Goal: Transaction & Acquisition: Book appointment/travel/reservation

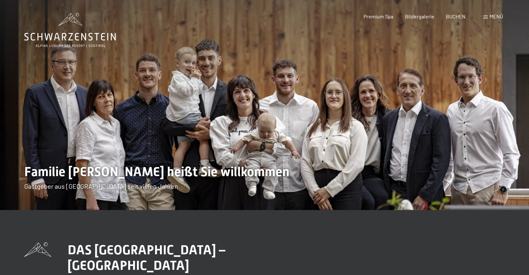
click at [485, 15] on div "Menü" at bounding box center [493, 16] width 20 height 7
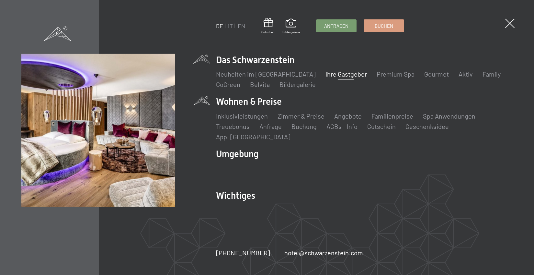
click at [247, 105] on li "Wohnen & Preise Inklusivleistungen Zimmer & Preise Liste Angebote Liste Familie…" at bounding box center [364, 118] width 296 height 46
click at [246, 106] on li "Wohnen & Preise Inklusivleistungen Zimmer & Preise Liste Angebote Liste Familie…" at bounding box center [364, 118] width 296 height 46
click at [258, 105] on li "Wohnen & Preise Inklusivleistungen Zimmer & Preise Liste Angebote Liste Familie…" at bounding box center [364, 118] width 296 height 46
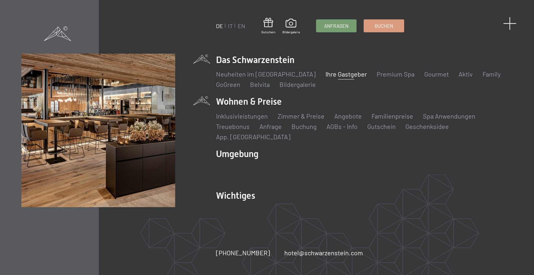
click at [507, 25] on span at bounding box center [509, 23] width 13 height 13
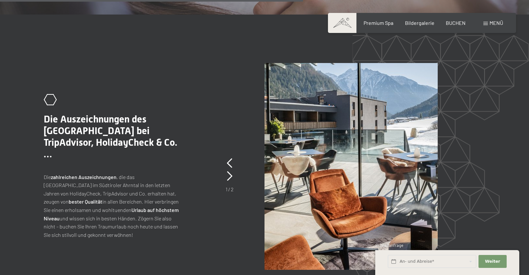
scroll to position [1259, 0]
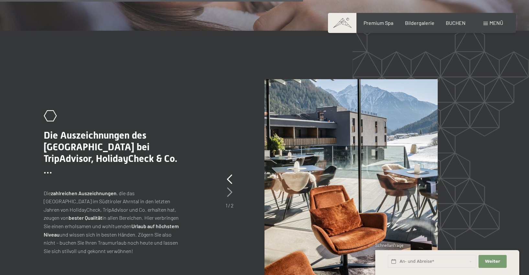
click at [229, 188] on icon at bounding box center [230, 193] width 6 height 10
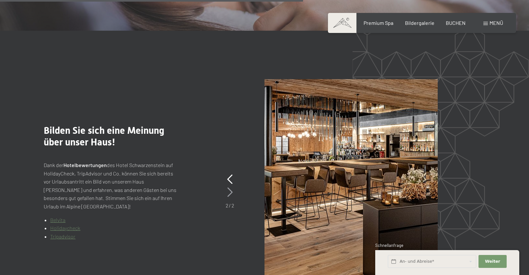
click at [229, 188] on icon at bounding box center [230, 193] width 6 height 10
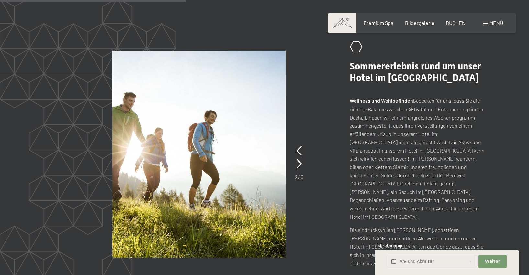
scroll to position [773, 0]
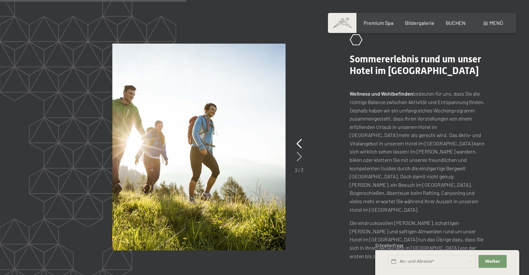
click at [300, 152] on icon at bounding box center [299, 157] width 6 height 10
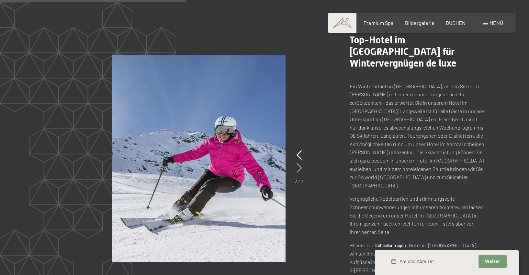
click at [296, 163] on icon at bounding box center [299, 168] width 6 height 10
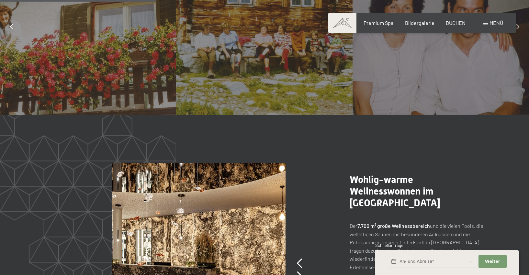
scroll to position [644, 0]
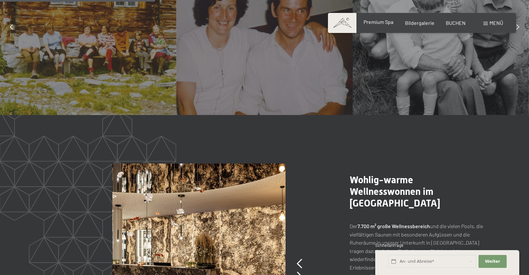
click at [380, 23] on span "Premium Spa" at bounding box center [378, 22] width 30 height 6
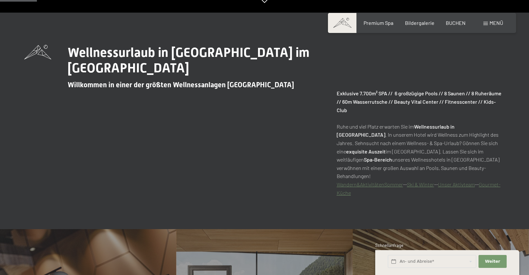
scroll to position [324, 0]
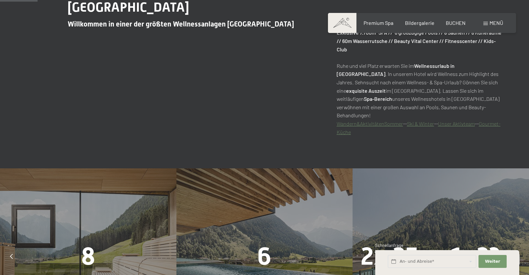
click at [362, 121] on link "Wandern&AktivitätenSommer" at bounding box center [370, 124] width 66 height 6
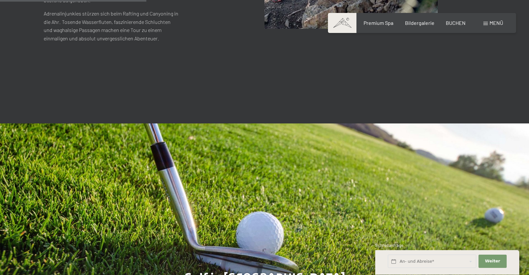
scroll to position [917, 0]
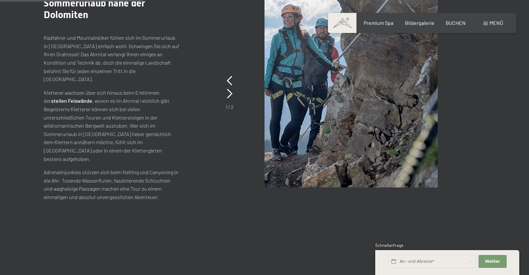
click at [484, 20] on div "Menü" at bounding box center [493, 22] width 20 height 7
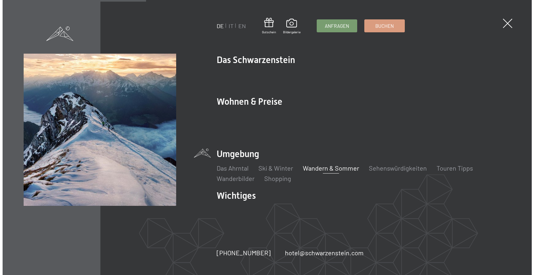
scroll to position [921, 0]
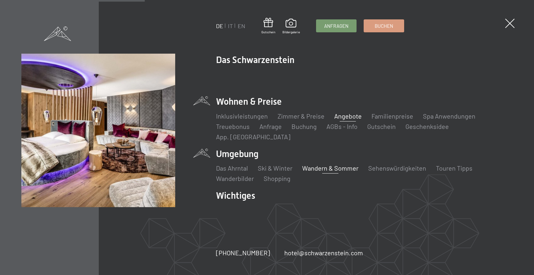
click at [347, 120] on link "Angebote" at bounding box center [348, 116] width 28 height 8
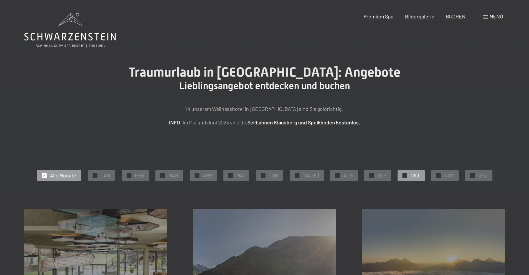
click at [404, 176] on div "✓ OKT" at bounding box center [410, 175] width 27 height 11
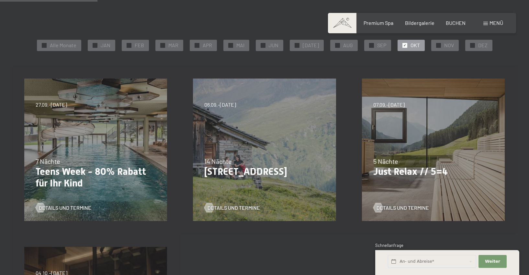
scroll to position [162, 0]
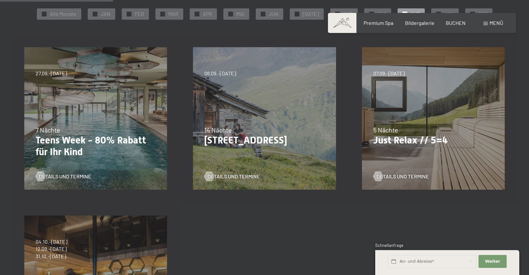
click at [421, 103] on div "07.09.–03.10.2025 21.12.–26.12.2025 11.01.–23.01.2026 08.03.–27.03.2026 08.11.–…" at bounding box center [433, 118] width 169 height 169
click at [405, 175] on span "Details und Termine" at bounding box center [409, 176] width 52 height 7
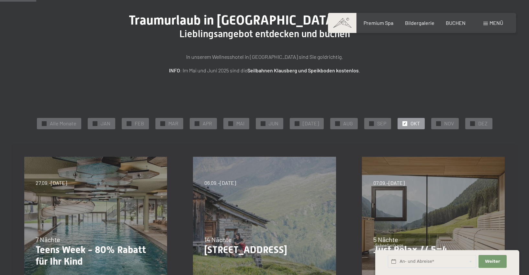
scroll to position [32, 0]
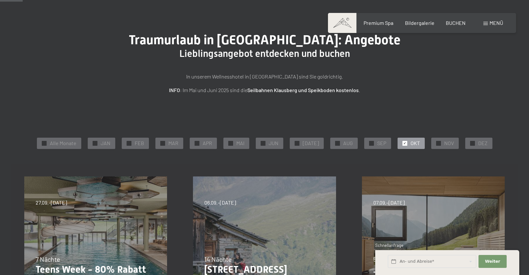
click at [402, 140] on div "✓ OKT" at bounding box center [410, 143] width 27 height 11
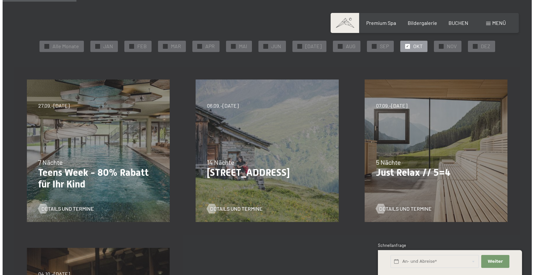
scroll to position [0, 0]
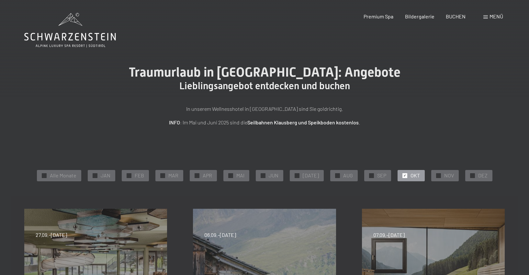
click at [486, 15] on div "Menü" at bounding box center [493, 16] width 20 height 7
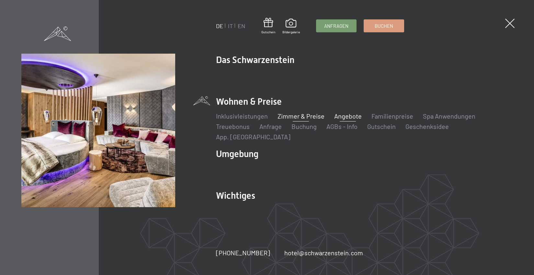
click at [292, 119] on link "Zimmer & Preise" at bounding box center [300, 116] width 47 height 8
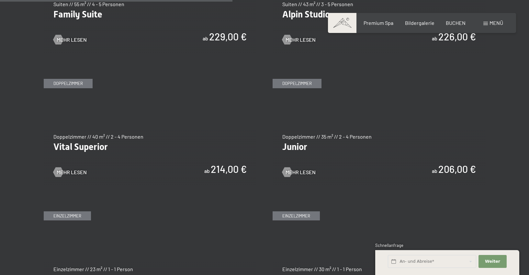
scroll to position [906, 0]
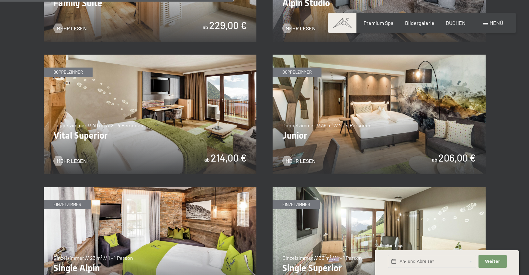
drag, startPoint x: 401, startPoint y: 100, endPoint x: 438, endPoint y: 125, distance: 44.0
click at [429, 121] on img at bounding box center [378, 115] width 213 height 120
click at [82, 145] on img at bounding box center [150, 115] width 213 height 120
click at [325, 104] on img at bounding box center [378, 115] width 213 height 120
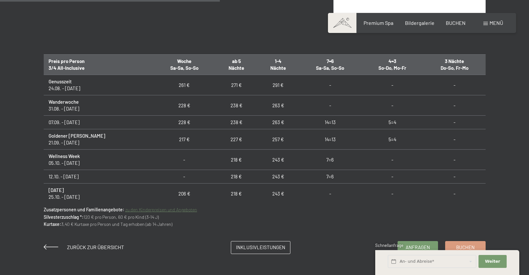
scroll to position [388, 0]
